Goal: Transaction & Acquisition: Purchase product/service

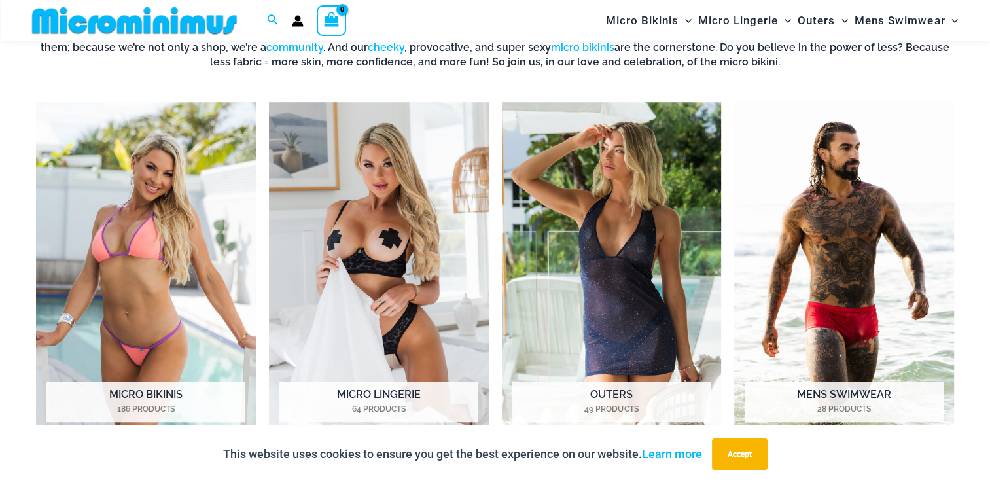
scroll to position [971, 0]
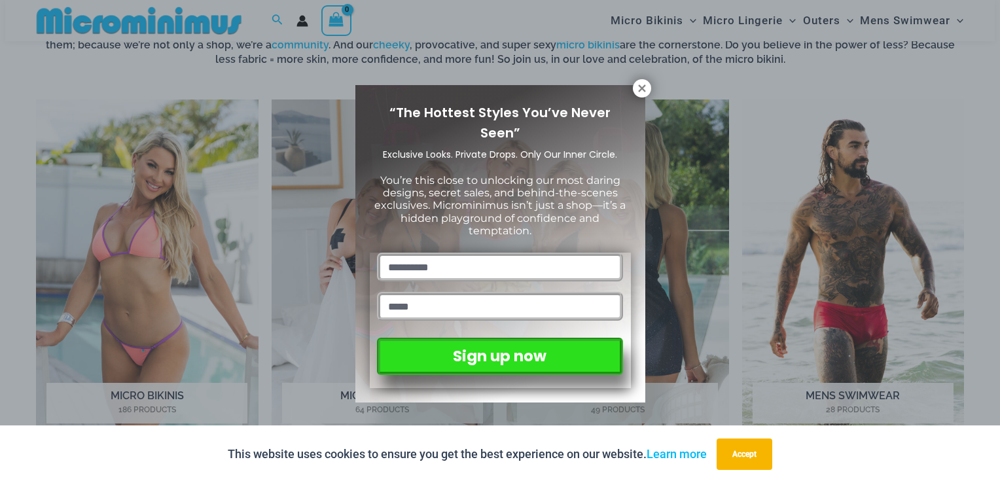
click at [617, 97] on div "“The Hottest Styles You’ve Never Seen” Exclusive Looks. Private Drops. Only Our…" at bounding box center [500, 243] width 290 height 317
click at [638, 88] on icon at bounding box center [642, 88] width 12 height 12
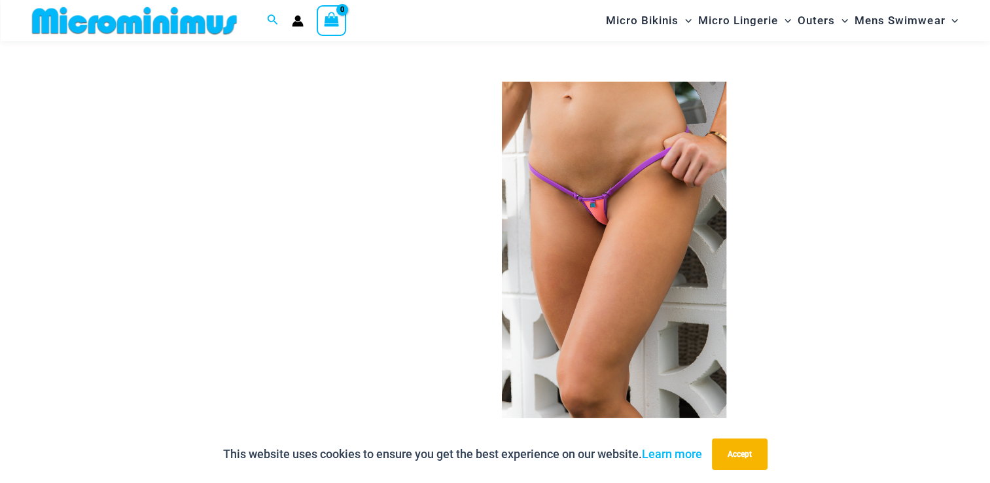
scroll to position [4178, 0]
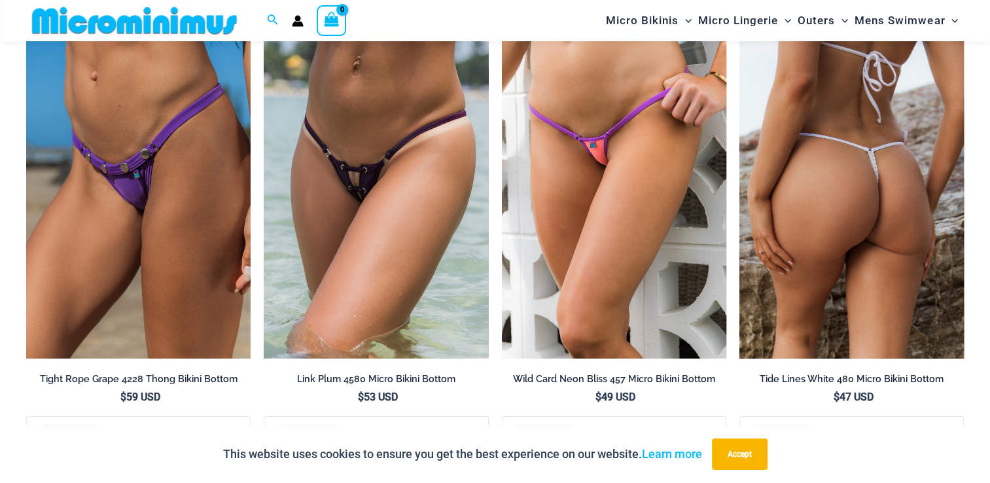
click at [850, 188] on img at bounding box center [851, 190] width 224 height 337
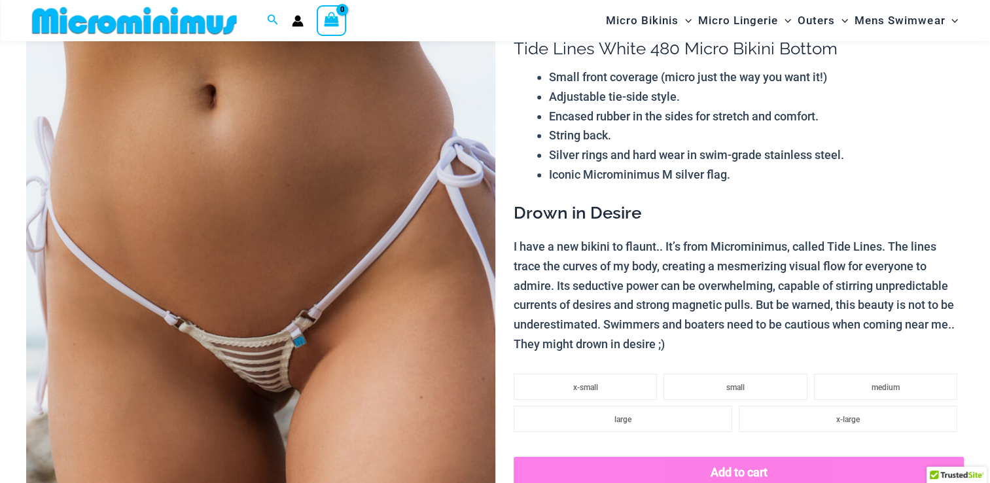
scroll to position [120, 0]
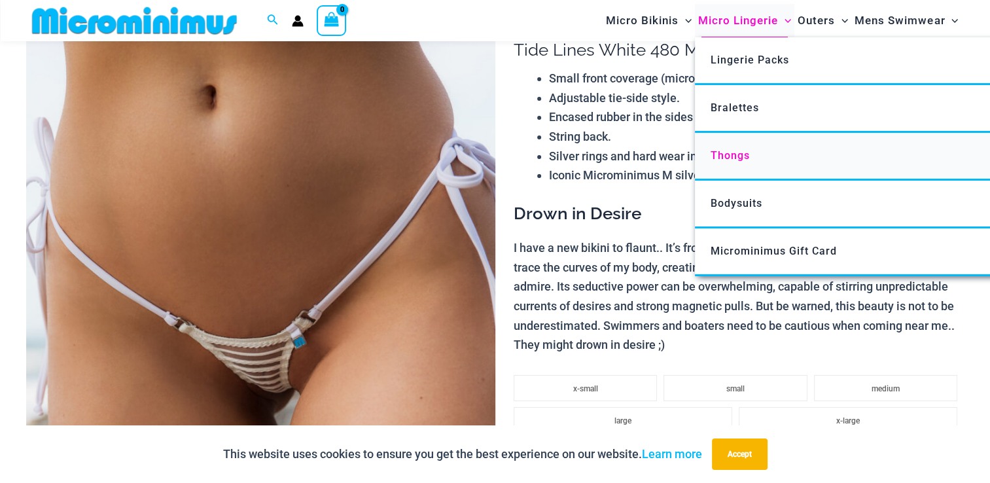
click at [718, 154] on span "Thongs" at bounding box center [730, 155] width 39 height 12
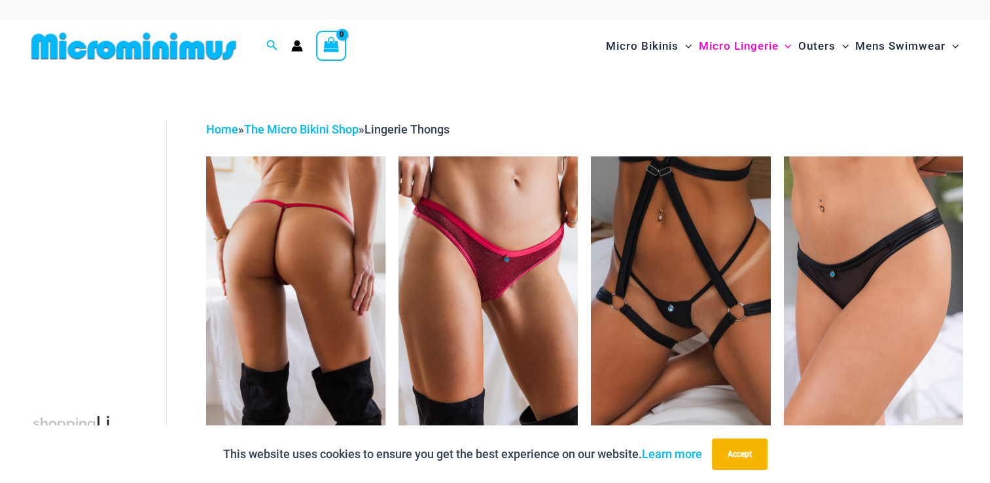
click at [298, 257] on img at bounding box center [295, 290] width 179 height 269
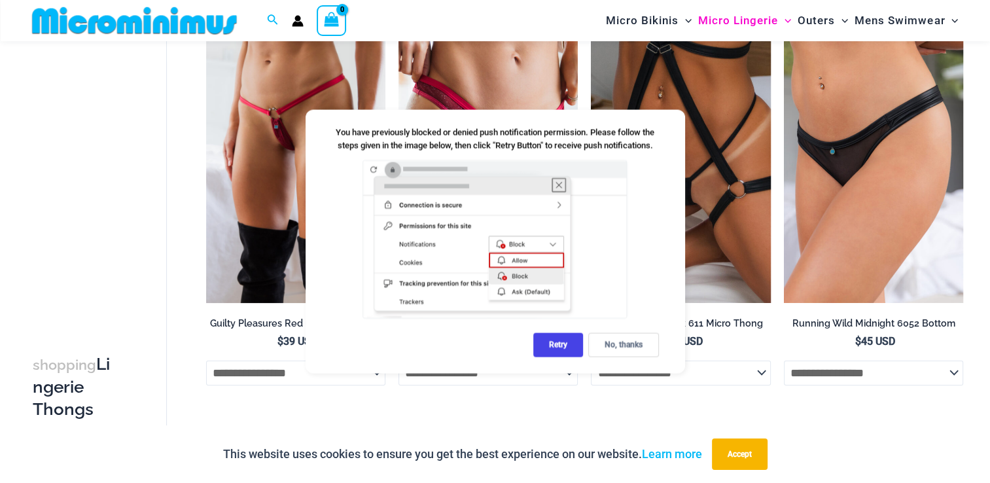
scroll to position [186, 0]
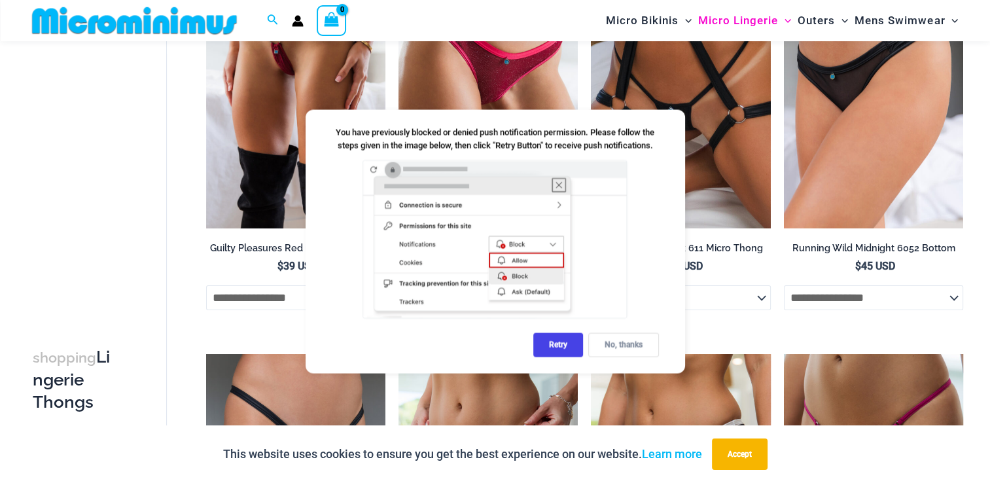
click at [626, 340] on div "No, thanks" at bounding box center [623, 345] width 71 height 24
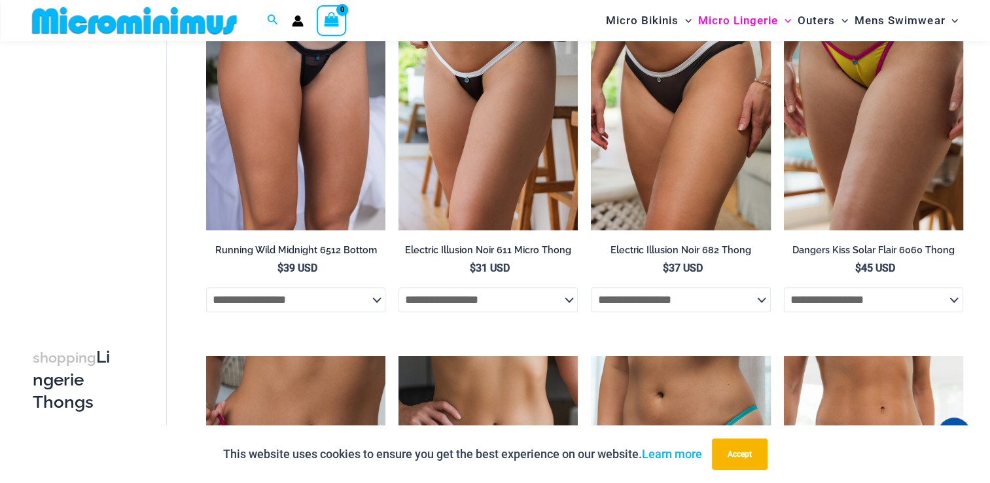
scroll to position [448, 0]
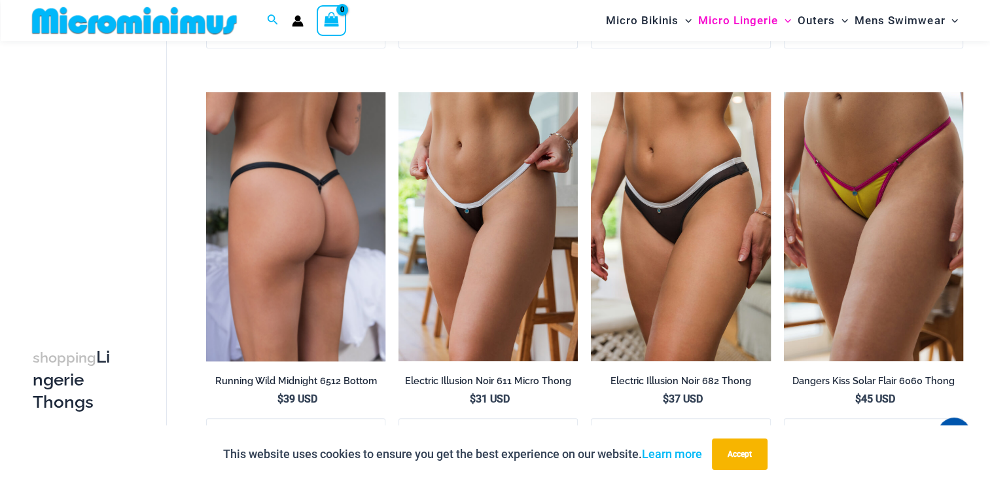
click at [298, 232] on img at bounding box center [295, 226] width 179 height 269
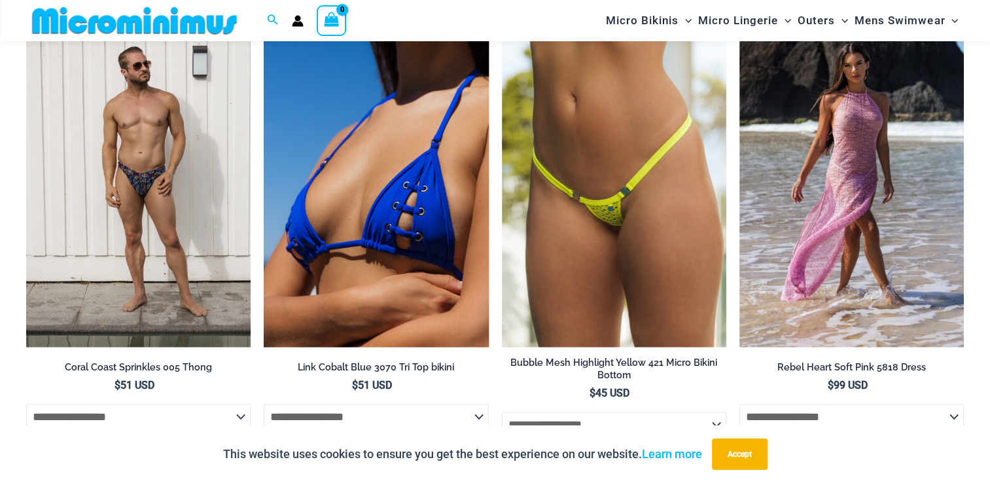
scroll to position [2540, 0]
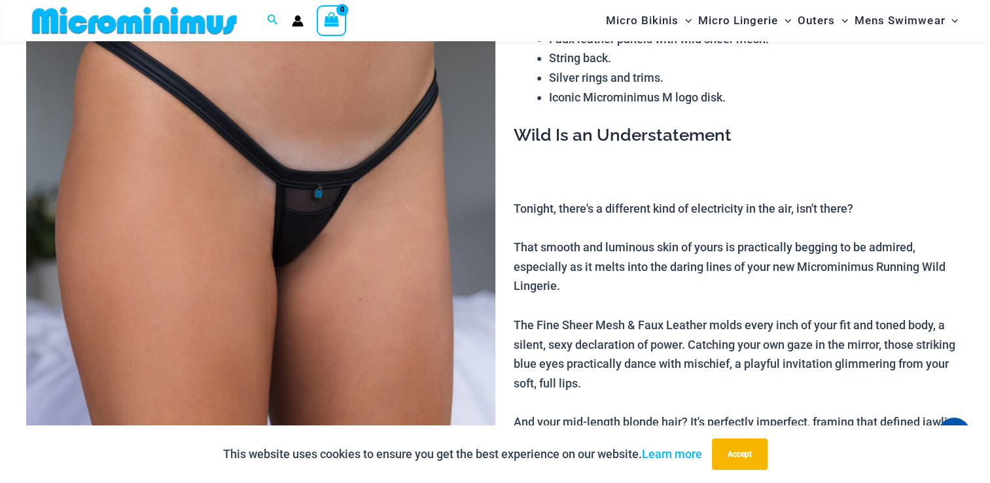
scroll to position [186, 0]
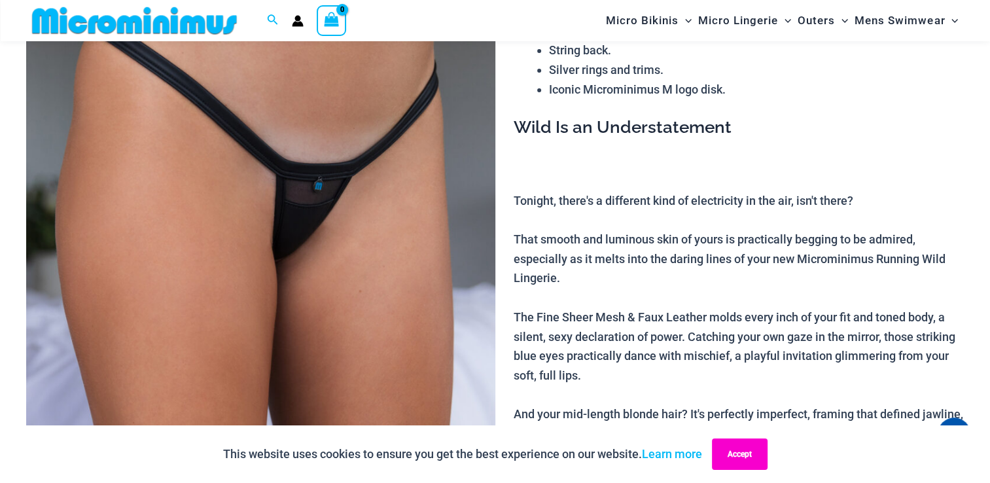
click at [742, 459] on button "Accept" at bounding box center [740, 453] width 56 height 31
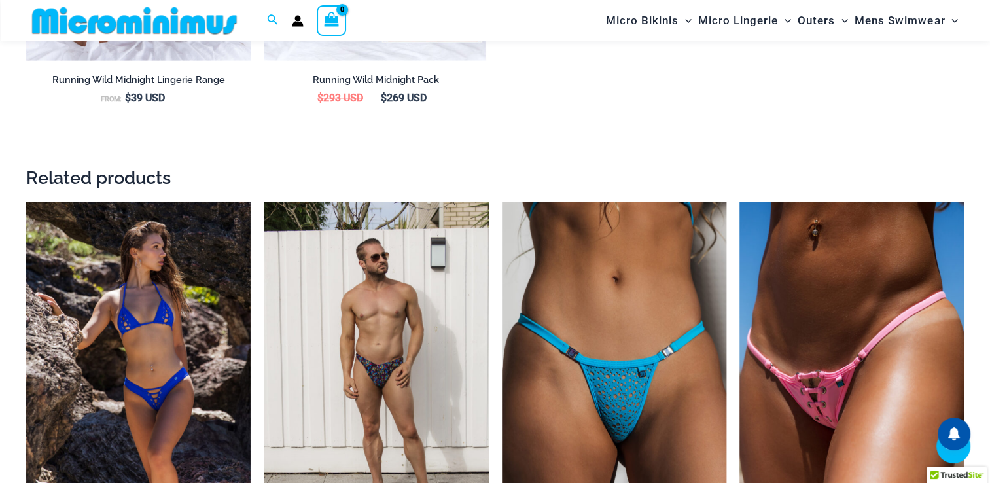
scroll to position [1953, 0]
